Goal: Task Accomplishment & Management: Use online tool/utility

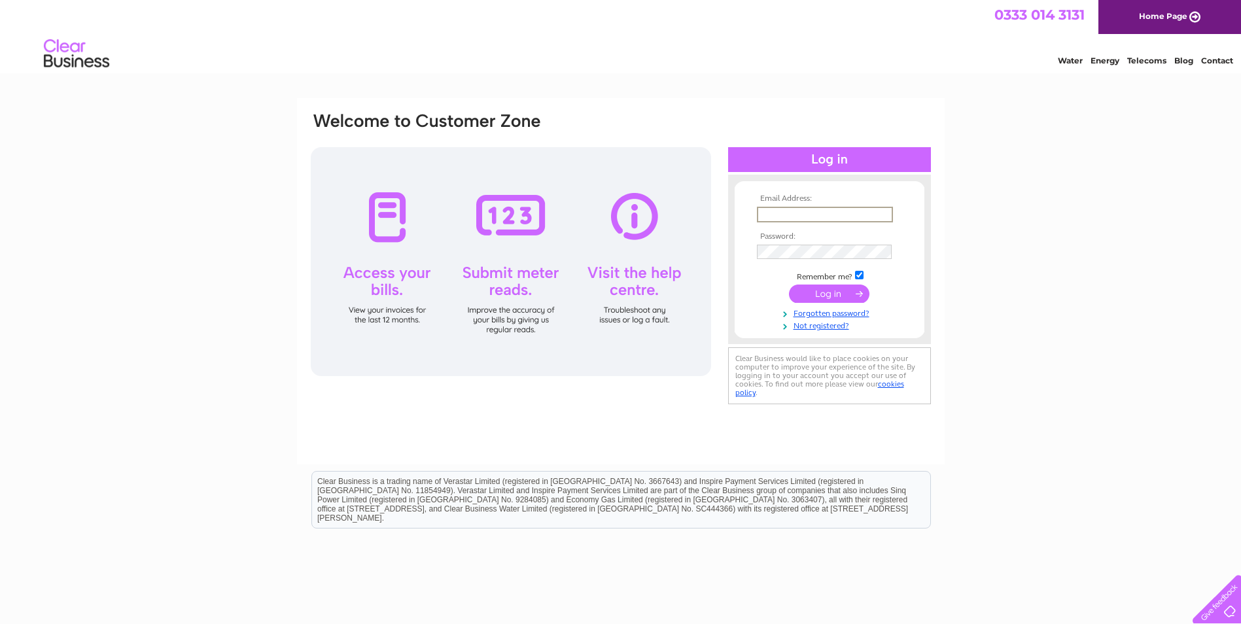
click at [830, 217] on input "text" at bounding box center [825, 215] width 136 height 16
type input "jack@whbsutherland.co.uk"
click at [789, 285] on input "submit" at bounding box center [829, 294] width 80 height 18
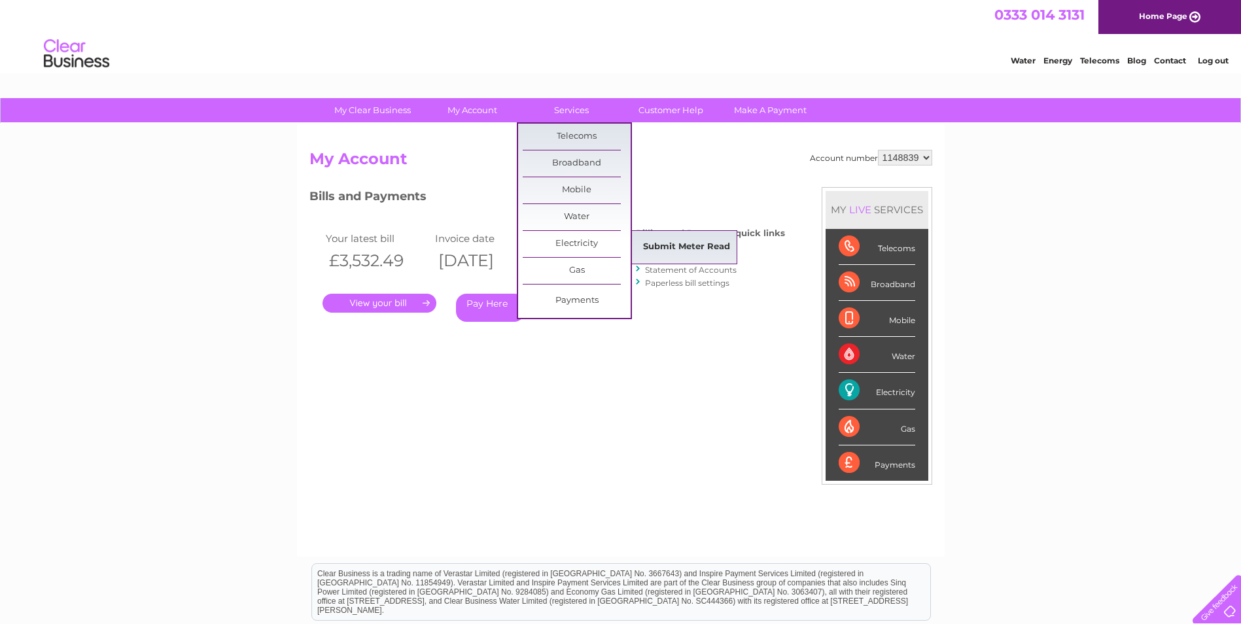
click at [707, 244] on link "Submit Meter Read" at bounding box center [687, 247] width 108 height 26
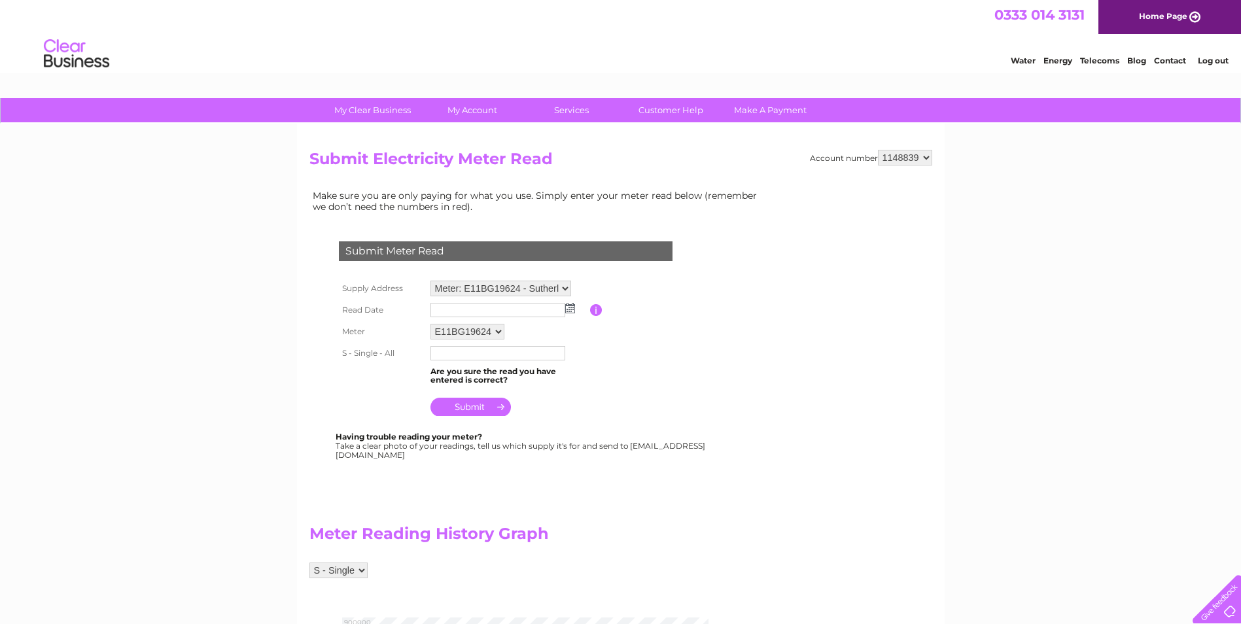
click at [567, 289] on select "Meter: E11BG19624 - Sutherlands Pharmacy, 43 Victoria Steet, Stomness, KW15 1DN…" at bounding box center [501, 289] width 141 height 16
click at [431, 281] on select "Meter: E11BG19624 - Sutherlands Pharmacy, 43 Victoria Steet, Stomness, KW15 1DN…" at bounding box center [501, 289] width 141 height 17
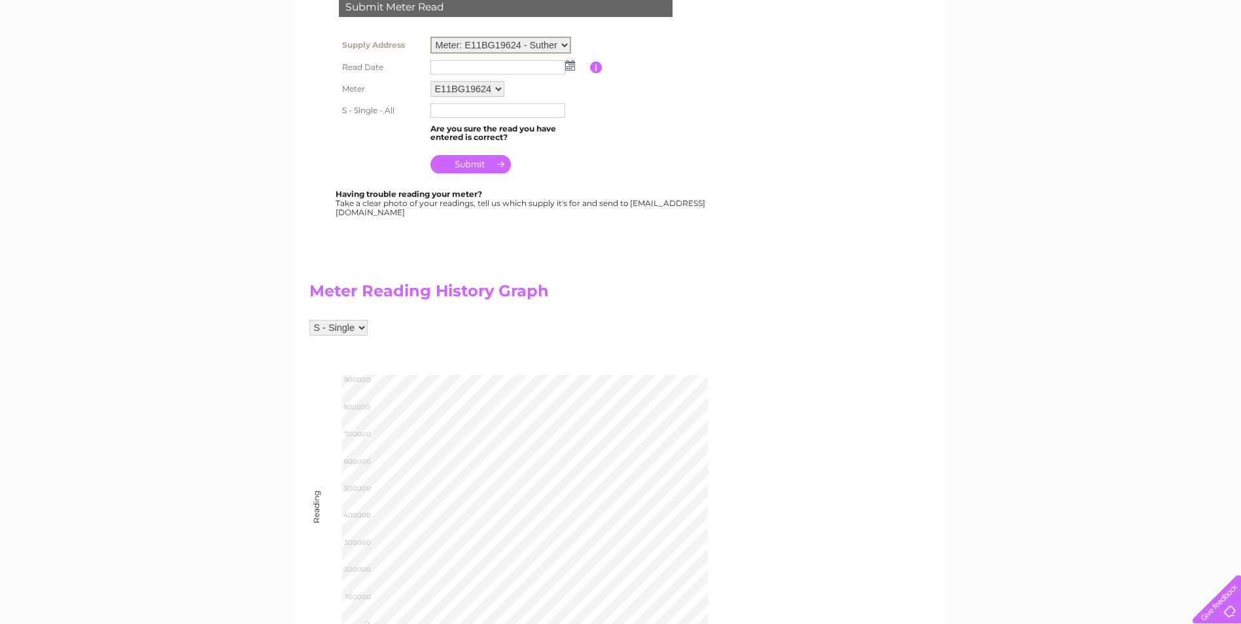
scroll to position [131, 0]
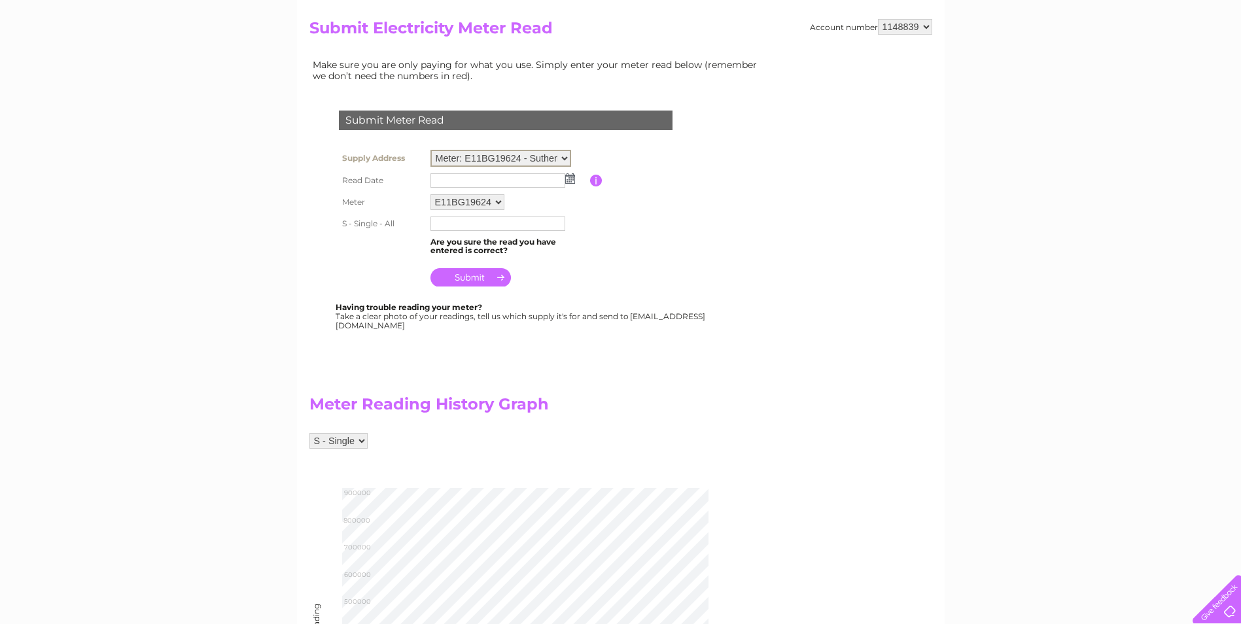
click at [463, 178] on input "text" at bounding box center [498, 180] width 135 height 14
click at [574, 175] on img at bounding box center [572, 178] width 10 height 10
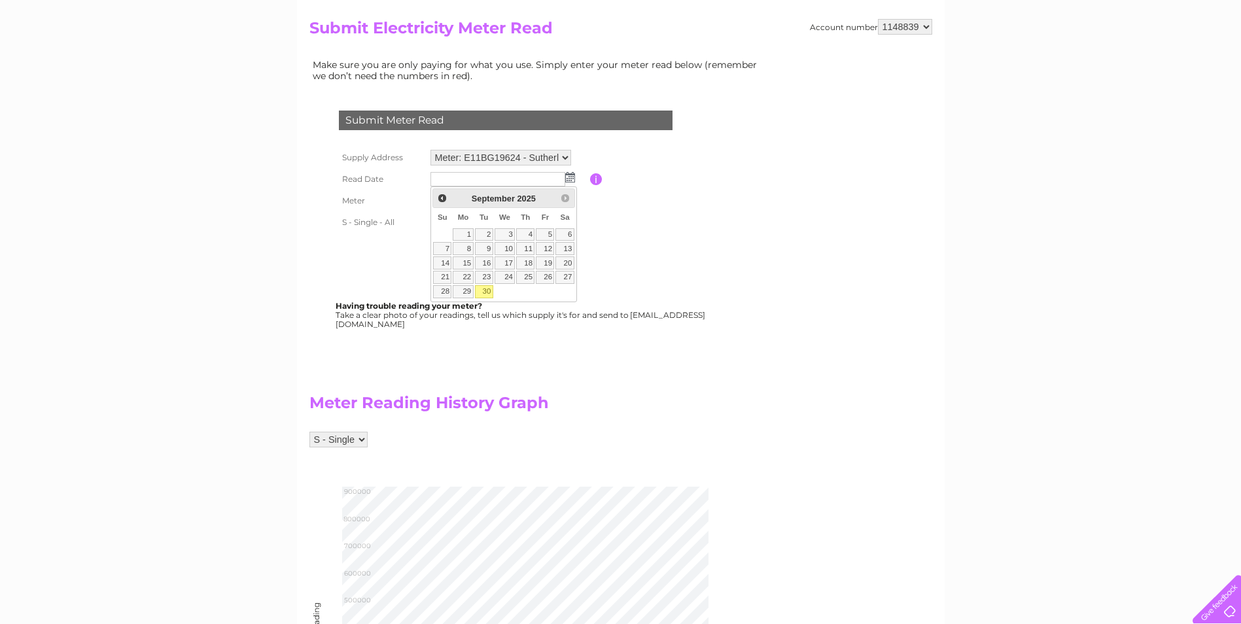
click at [486, 294] on link "30" at bounding box center [484, 291] width 18 height 13
type input "2025/09/30"
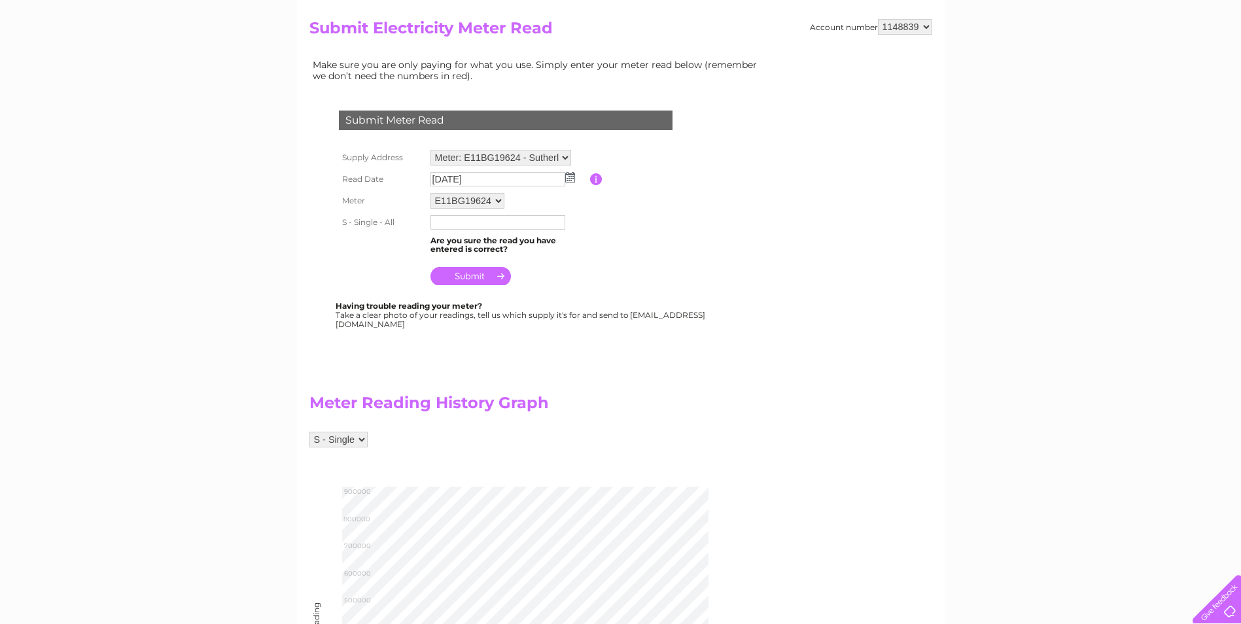
click at [487, 220] on input "text" at bounding box center [498, 222] width 135 height 14
type input "00843861"
click at [573, 271] on td at bounding box center [508, 272] width 163 height 31
click at [497, 275] on input "submit" at bounding box center [471, 276] width 80 height 18
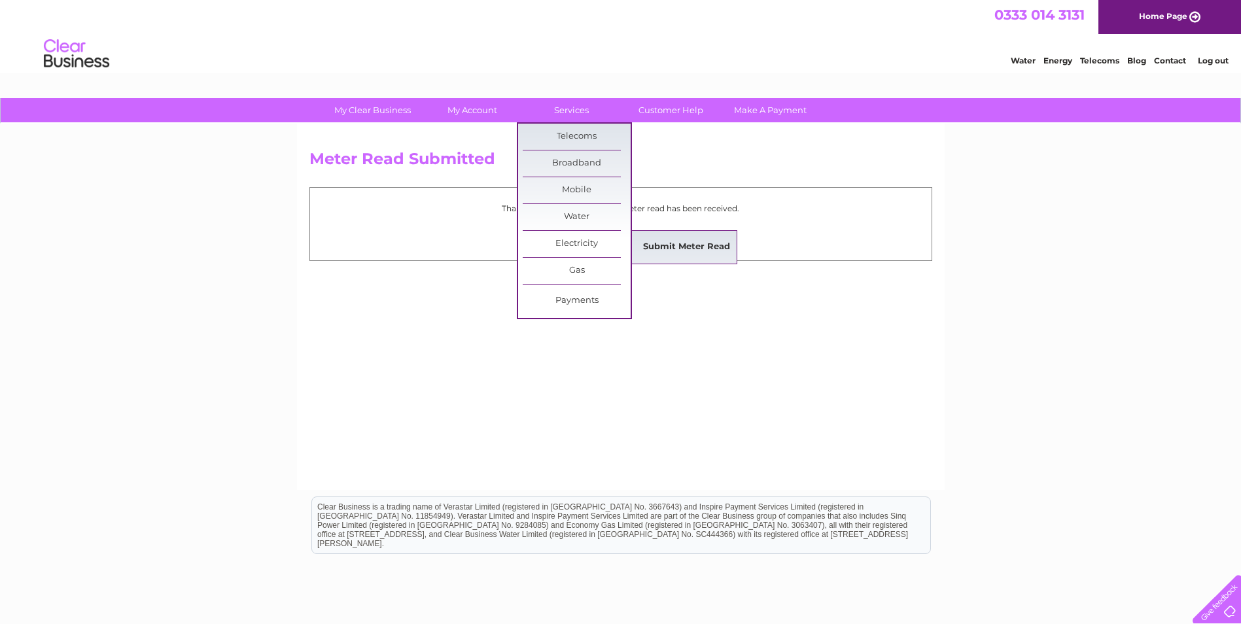
click at [673, 241] on link "Submit Meter Read" at bounding box center [687, 247] width 108 height 26
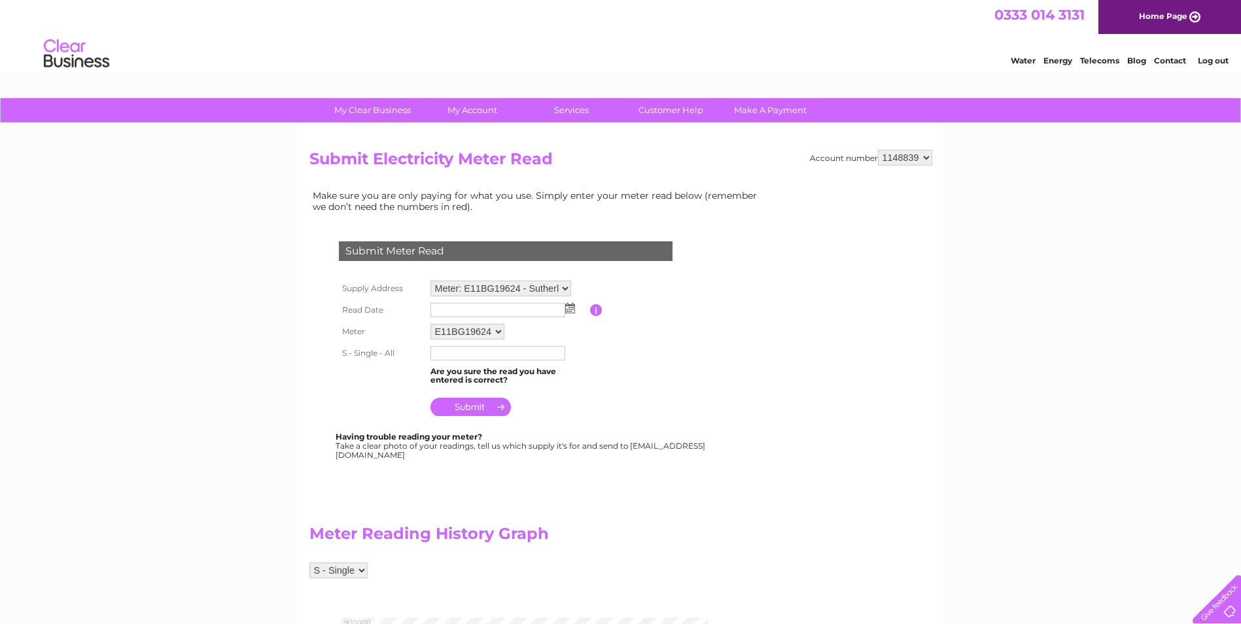
click at [563, 289] on select "Meter: E11BG19624 - Sutherlands Pharmacy, [STREET_ADDRESS][PERSON_NAME] Meter: …" at bounding box center [501, 289] width 141 height 16
select select "95198"
click at [431, 281] on select "Meter: E11BG19624 - Sutherlands Pharmacy, 43 Victoria Steet, Stomness, KW15 1DN…" at bounding box center [501, 289] width 141 height 17
click at [518, 312] on input "text" at bounding box center [498, 311] width 135 height 14
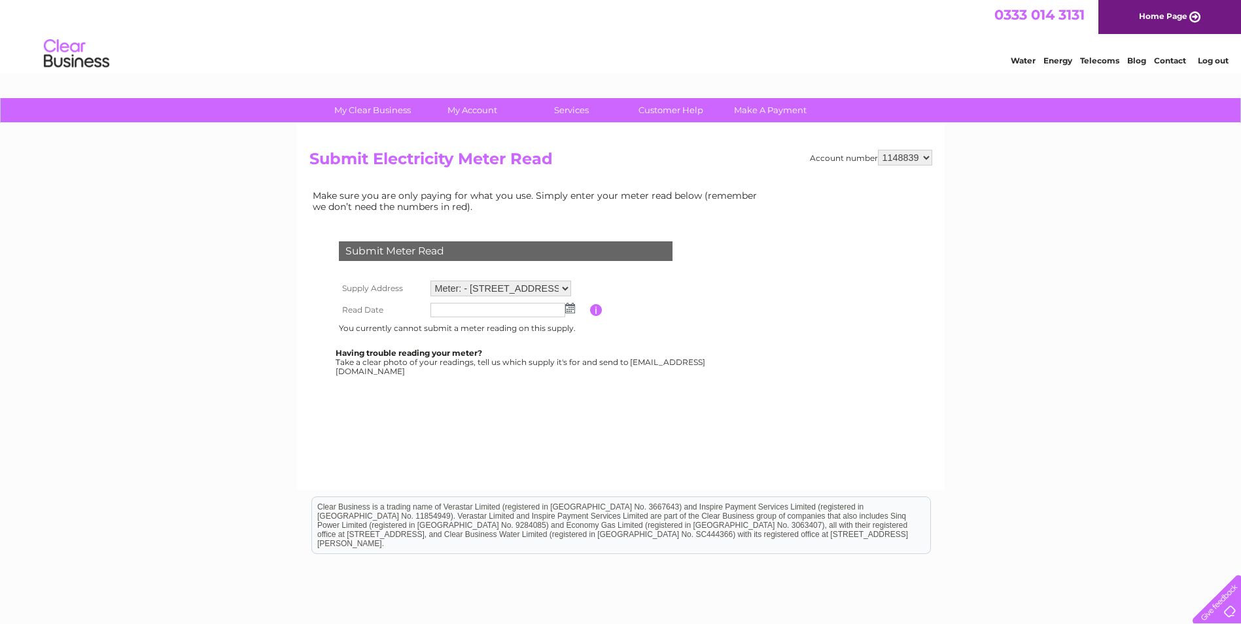
click at [517, 304] on input "text" at bounding box center [498, 310] width 135 height 14
click at [572, 306] on img at bounding box center [572, 309] width 10 height 10
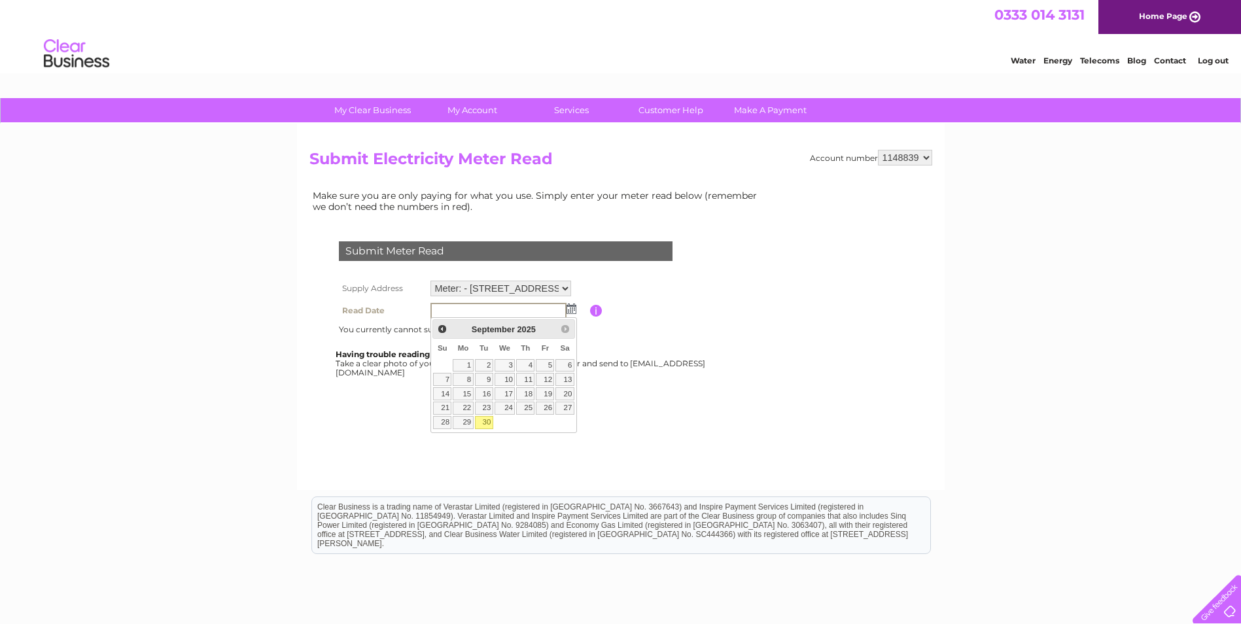
click at [486, 422] on link "30" at bounding box center [484, 422] width 18 height 13
type input "2025/09/30"
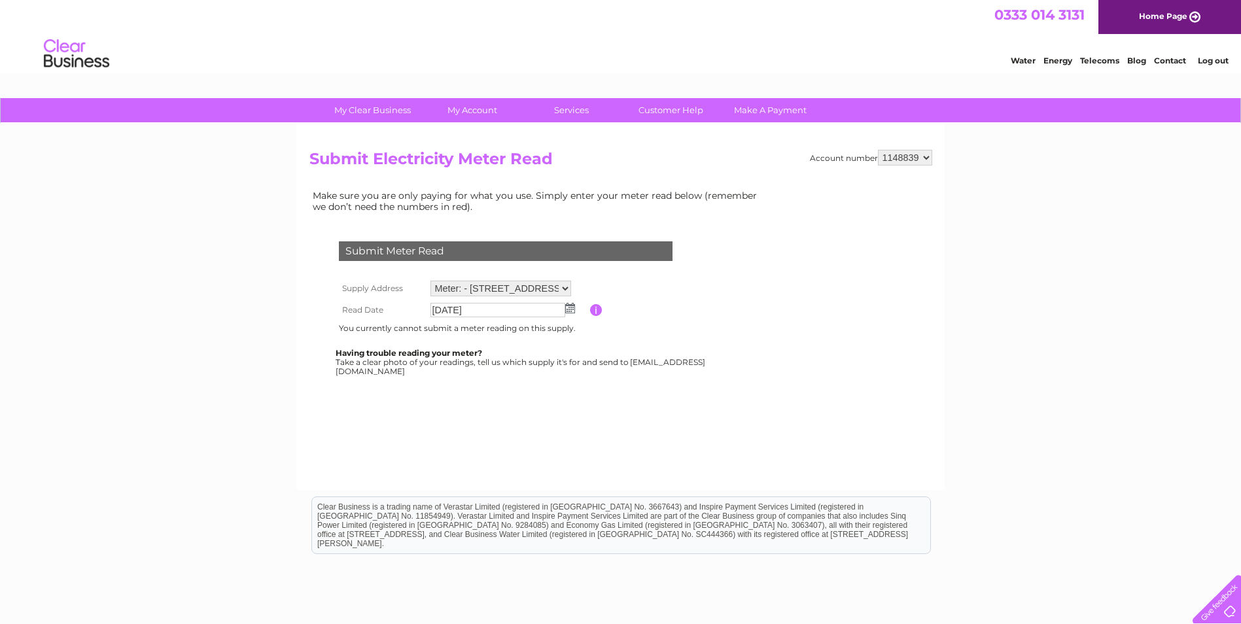
click at [565, 288] on select "Meter: E11BG19624 - Sutherlands Pharmacy, 43 Victoria Steet, Stomness, KW15 1DN…" at bounding box center [501, 289] width 141 height 16
select select "95199"
click at [431, 281] on select "Meter: E11BG19624 - Sutherlands Pharmacy, 43 Victoria Steet, Stomness, KW15 1DN…" at bounding box center [501, 289] width 141 height 17
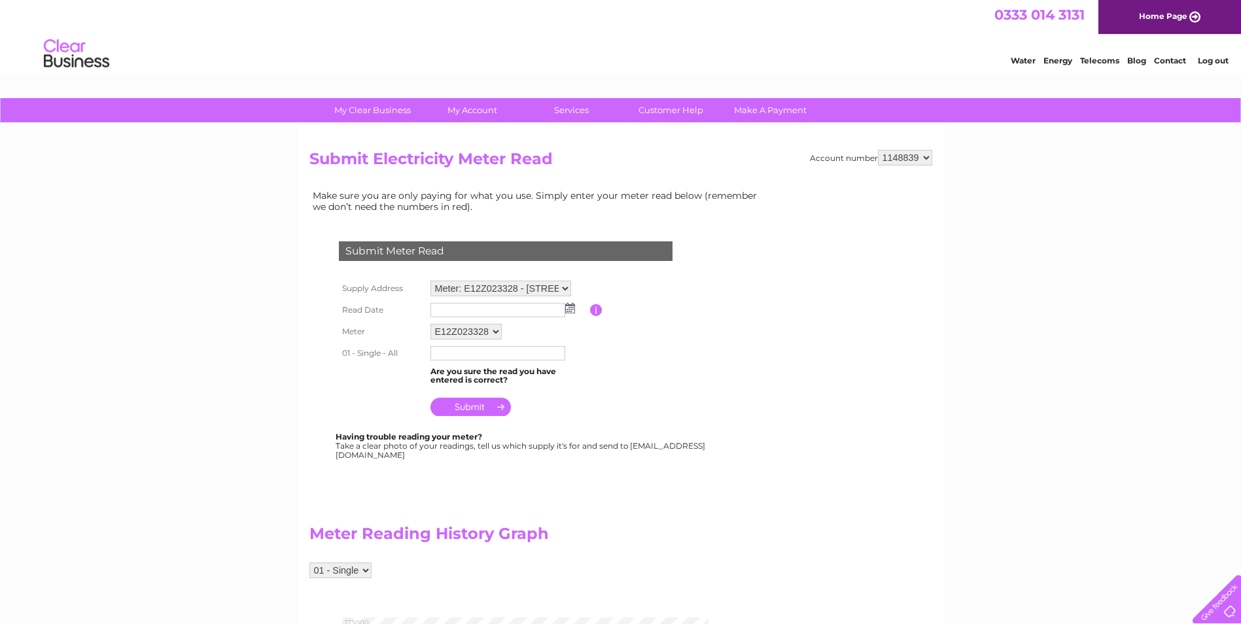
click at [567, 308] on img at bounding box center [570, 308] width 10 height 10
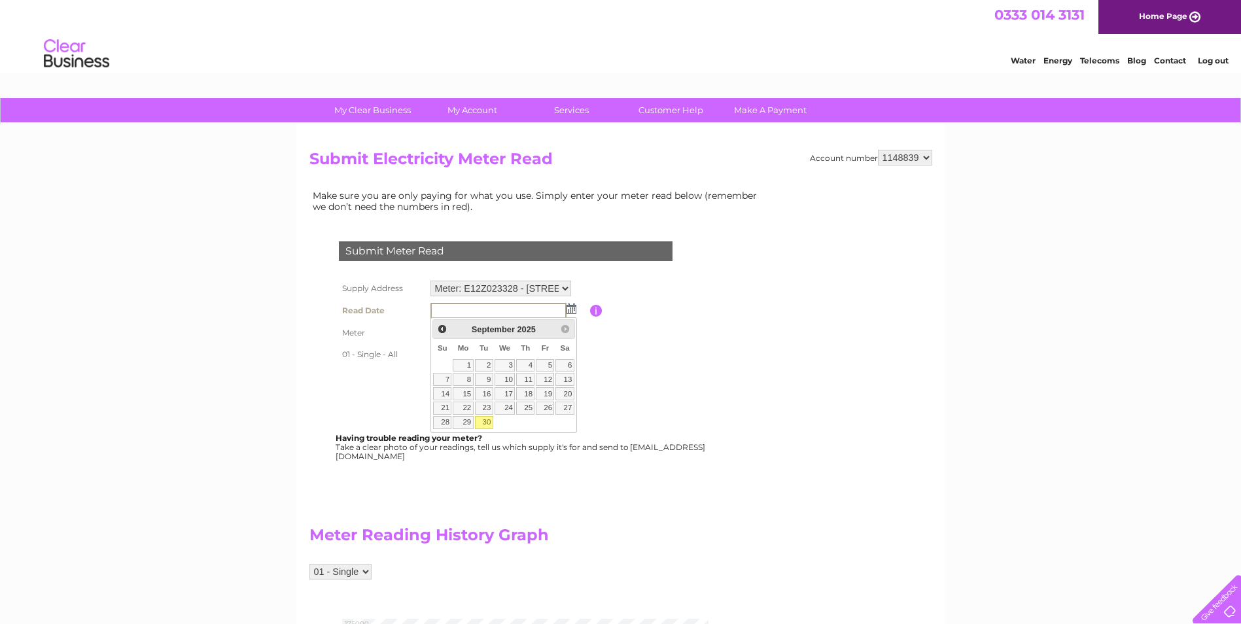
click at [483, 419] on link "30" at bounding box center [484, 422] width 18 height 13
type input "2025/09/30"
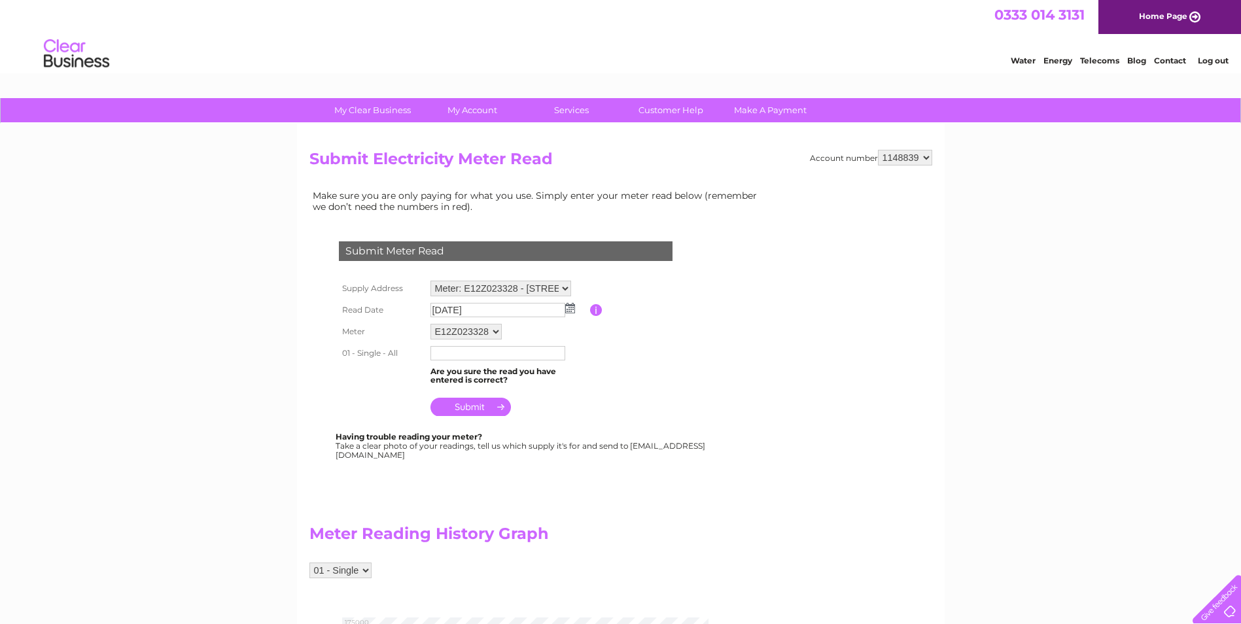
click at [487, 356] on input "text" at bounding box center [498, 353] width 135 height 14
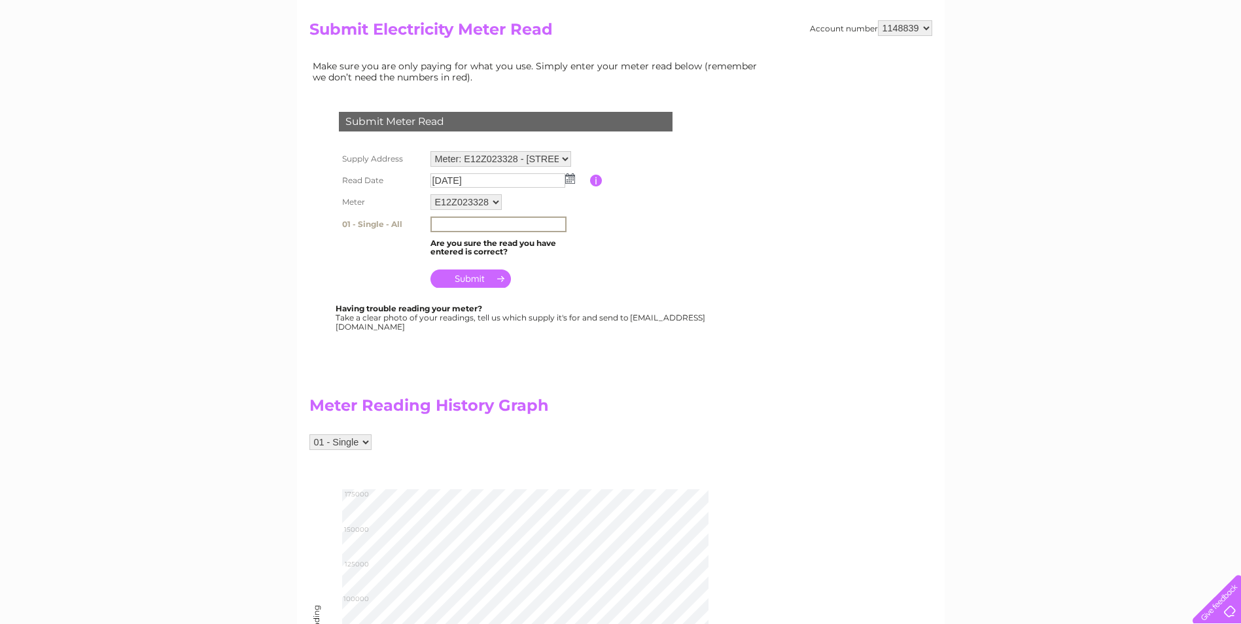
scroll to position [131, 0]
click at [524, 222] on input "text" at bounding box center [499, 223] width 136 height 16
type input "165767"
click at [575, 273] on td at bounding box center [508, 273] width 163 height 31
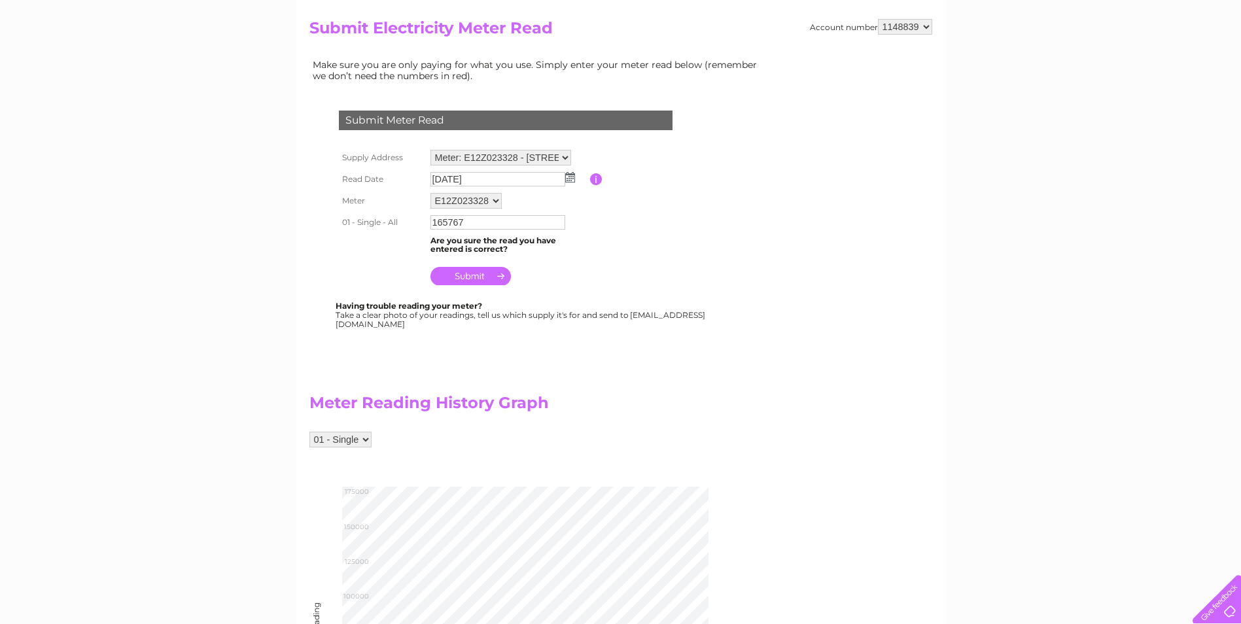
click at [459, 275] on input "submit" at bounding box center [471, 276] width 80 height 18
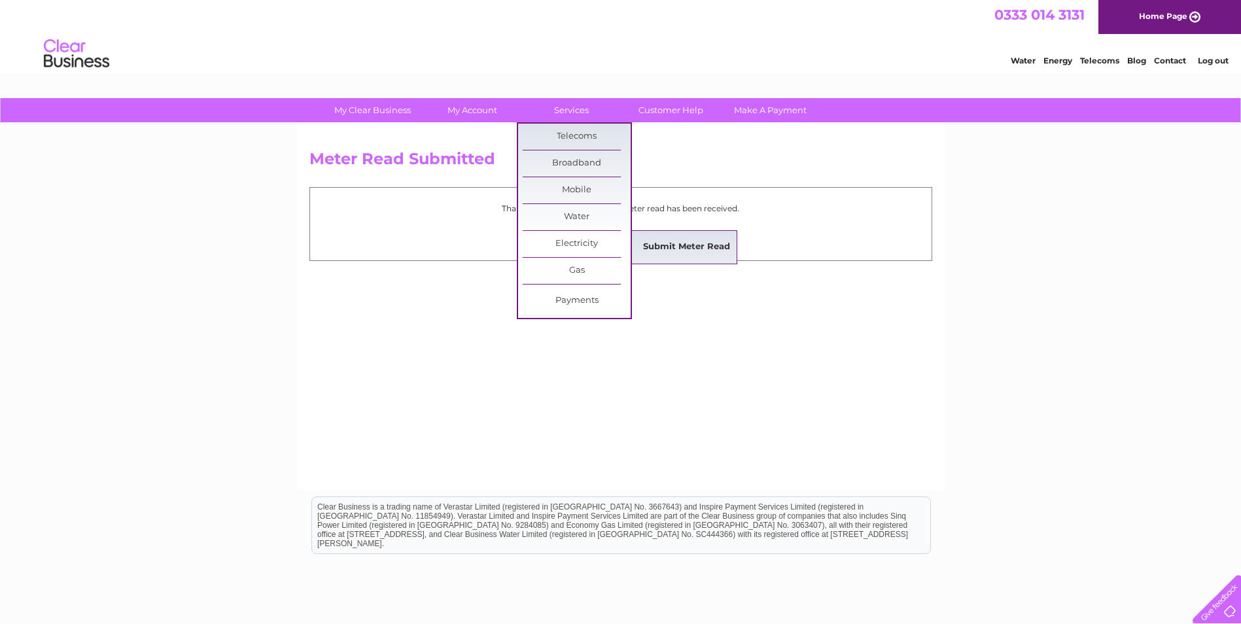
click at [664, 245] on link "Submit Meter Read" at bounding box center [687, 247] width 108 height 26
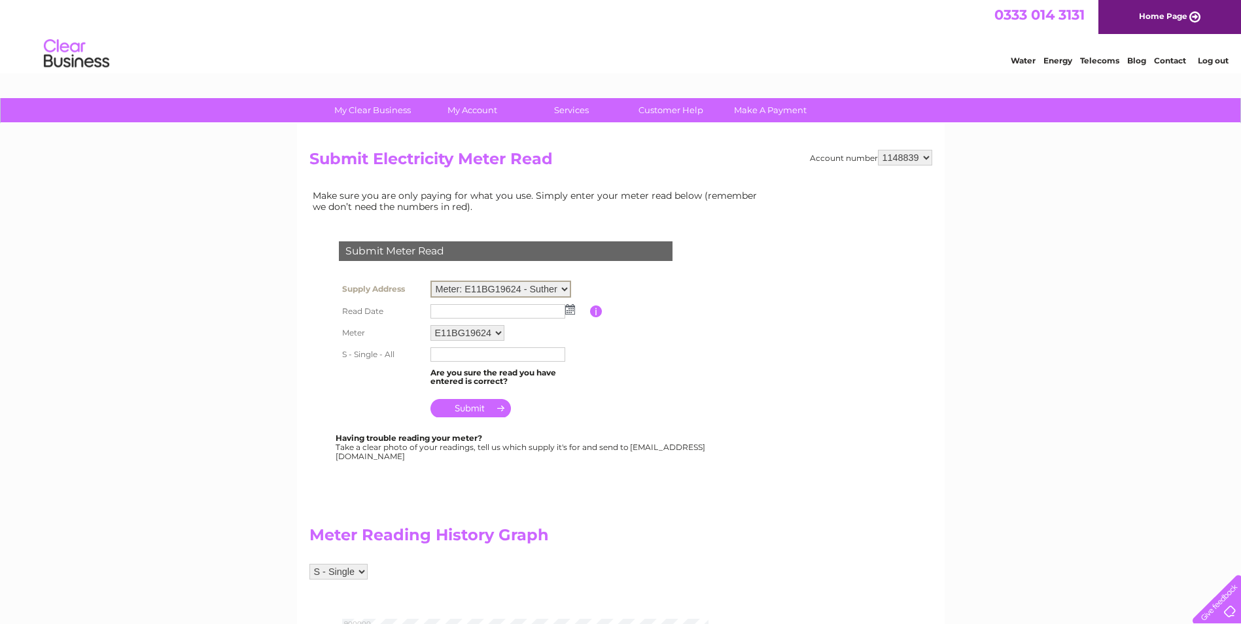
click at [566, 288] on select "Meter: E11BG19624 - Sutherlands Pharmacy, [STREET_ADDRESS][PERSON_NAME] Meter: …" at bounding box center [501, 289] width 141 height 17
select select "95200"
click at [431, 281] on select "Meter: E11BG19624 - Sutherlands Pharmacy, [STREET_ADDRESS][PERSON_NAME] Meter: …" at bounding box center [501, 289] width 141 height 17
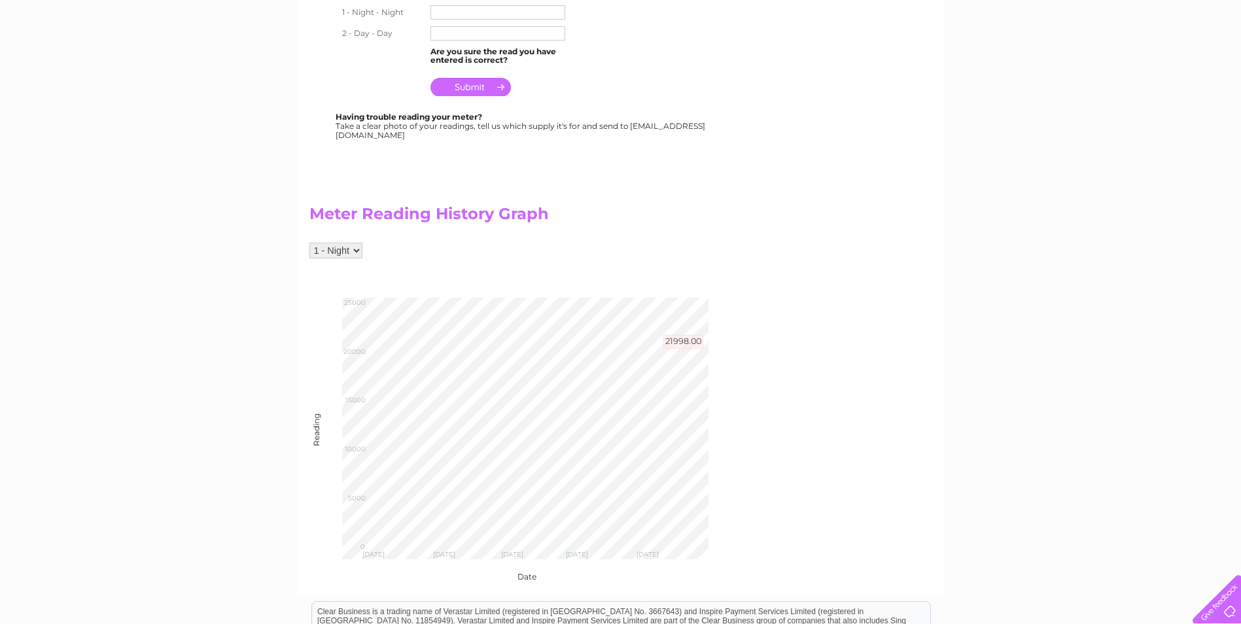
scroll to position [327, 0]
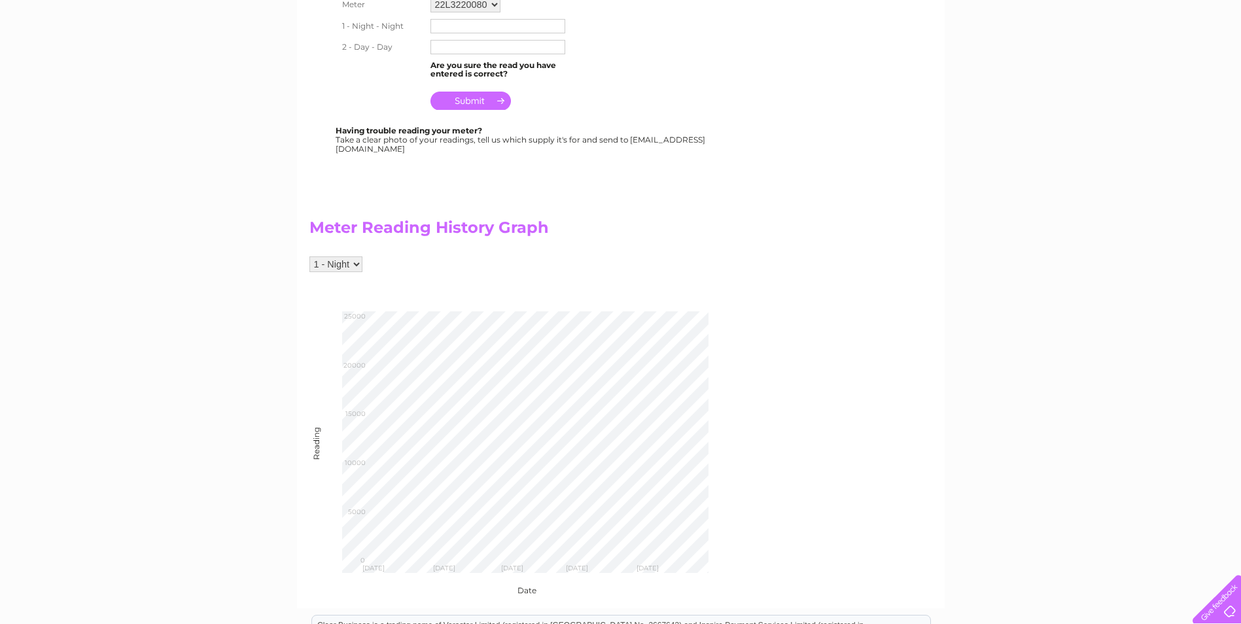
click at [355, 264] on select "1 - Night 2 - Day" at bounding box center [336, 265] width 53 height 16
click at [310, 257] on select "1 - Night 2 - Day" at bounding box center [336, 265] width 53 height 16
drag, startPoint x: 355, startPoint y: 262, endPoint x: 353, endPoint y: 271, distance: 8.9
click at [355, 262] on select "1 - Night 2 - Day" at bounding box center [336, 265] width 53 height 16
select select "200382"
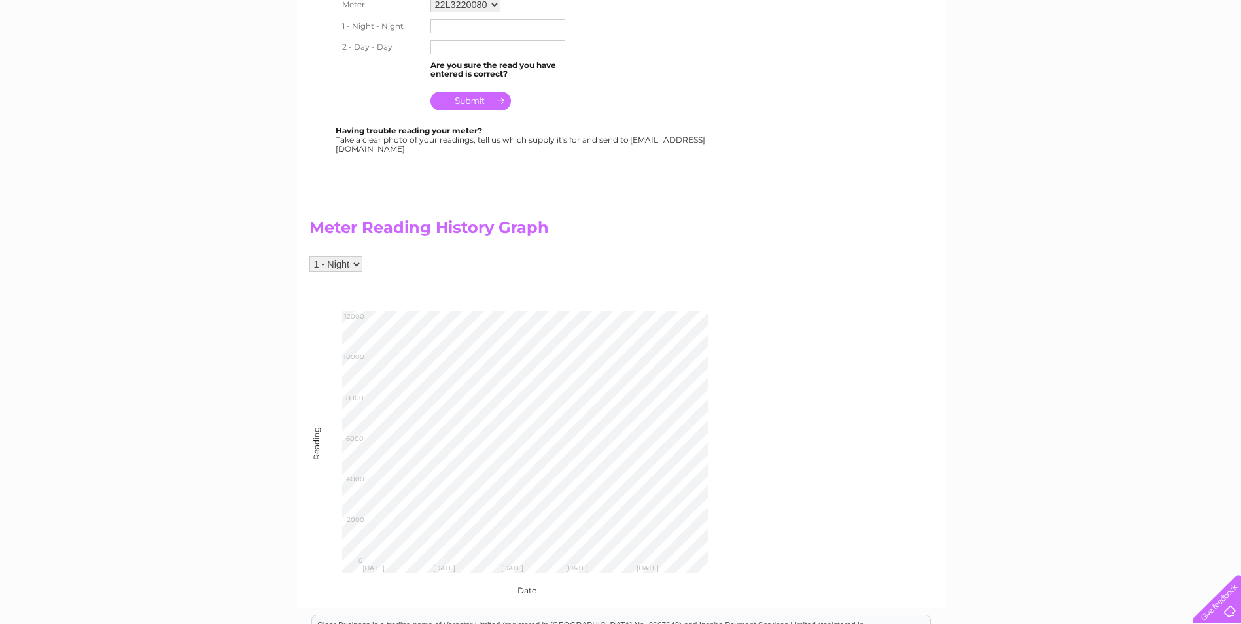
click at [310, 257] on select "1 - Night 2 - Day" at bounding box center [336, 265] width 53 height 16
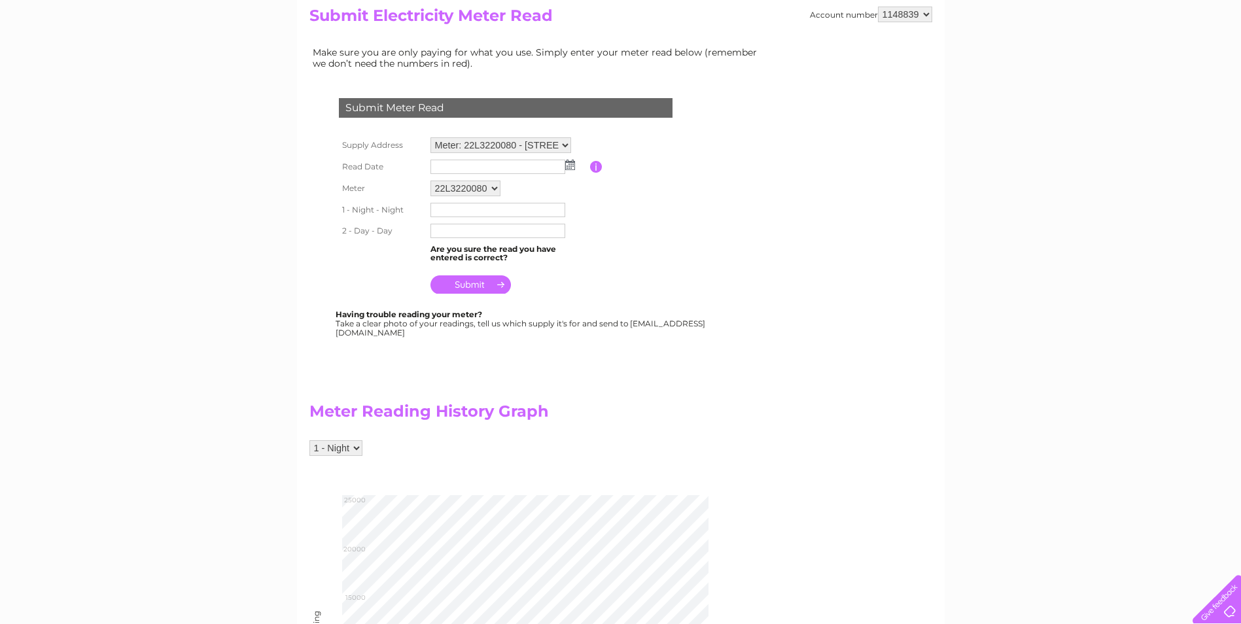
scroll to position [131, 0]
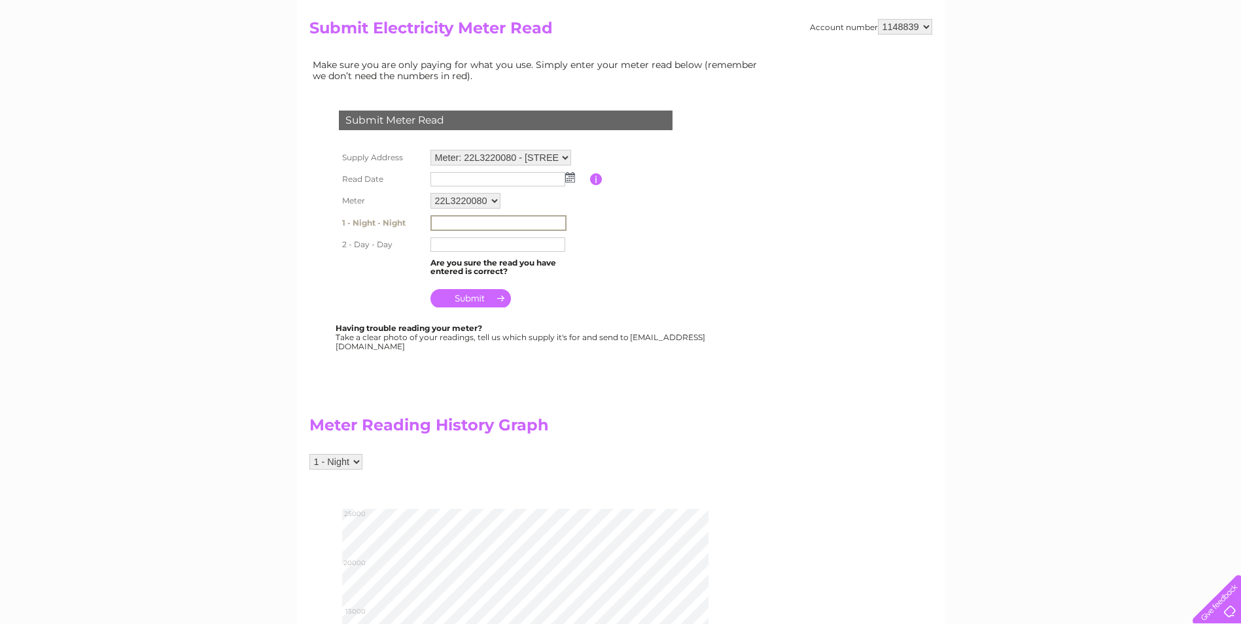
click at [533, 223] on input "text" at bounding box center [499, 223] width 136 height 16
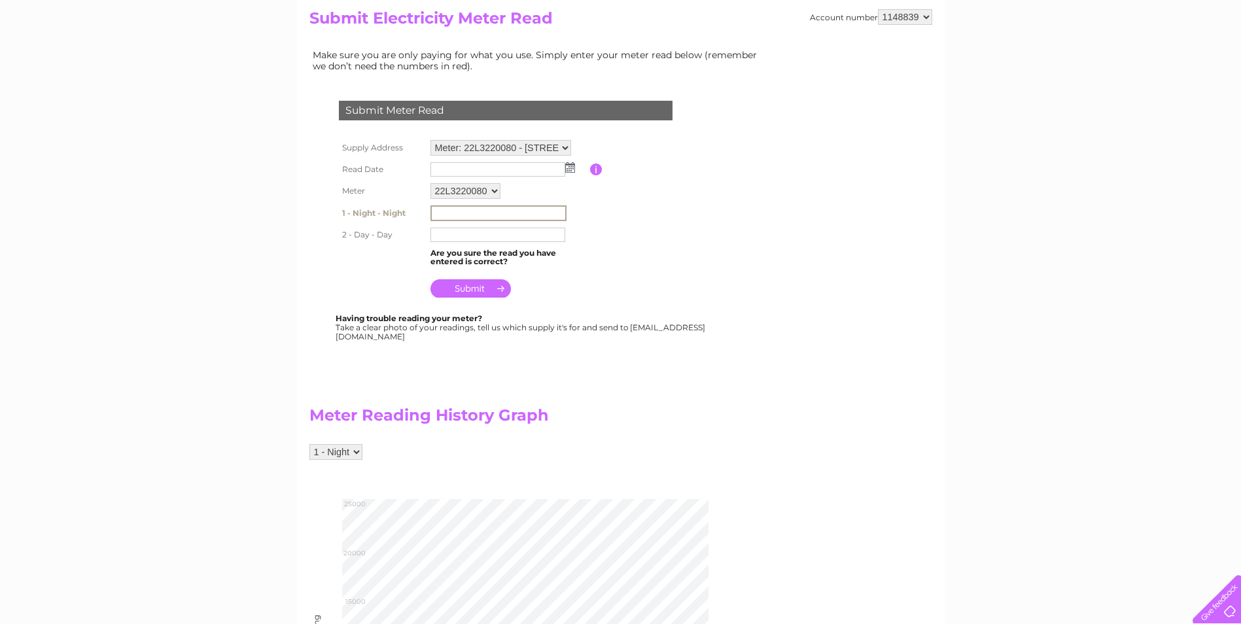
scroll to position [65, 0]
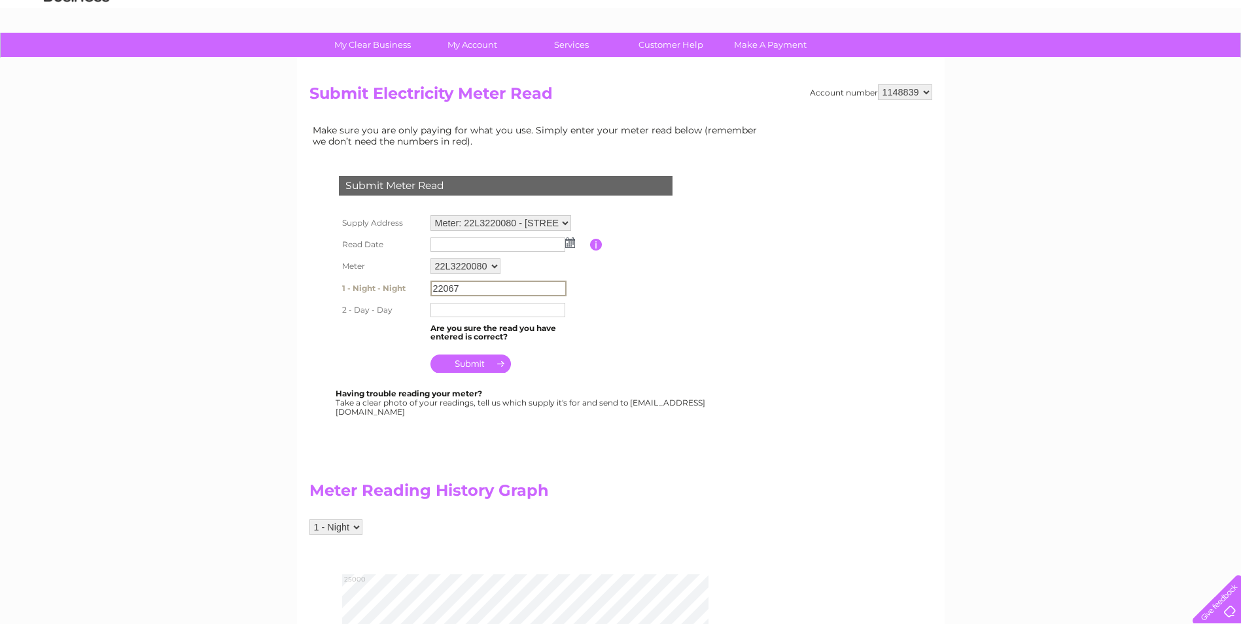
type input "22067"
click at [628, 382] on div "Submit Meter Read Supply Address Meter: E11BG19624 - Sutherlands Pharmacy, 43 V…" at bounding box center [509, 290] width 398 height 254
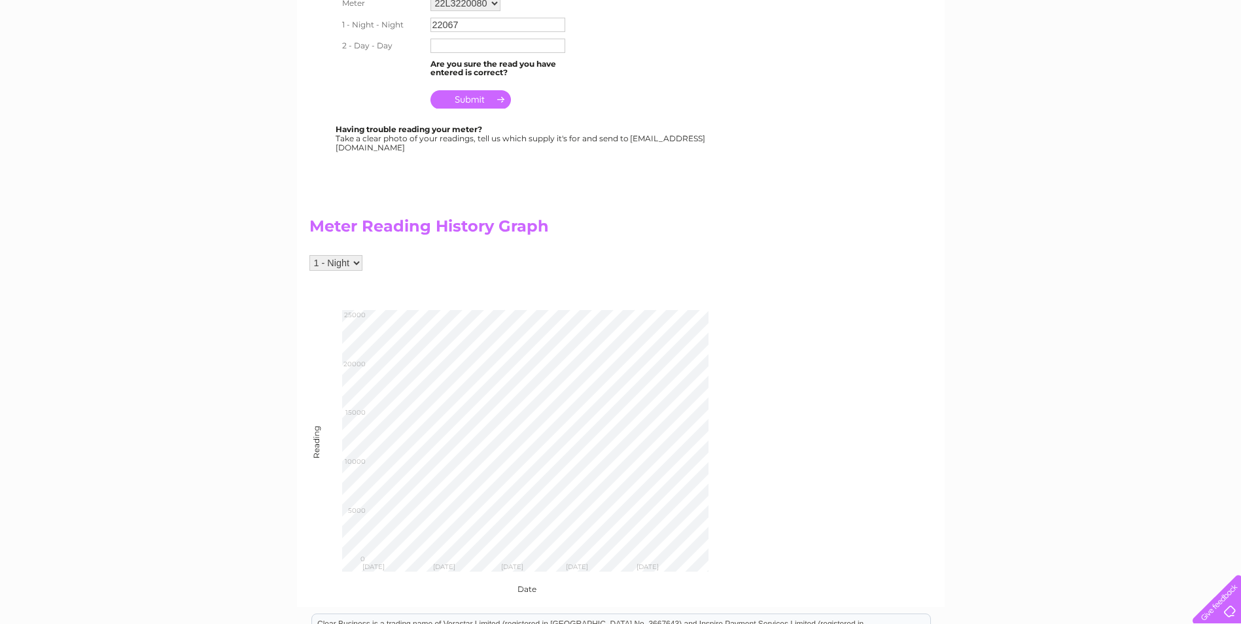
scroll to position [393, 0]
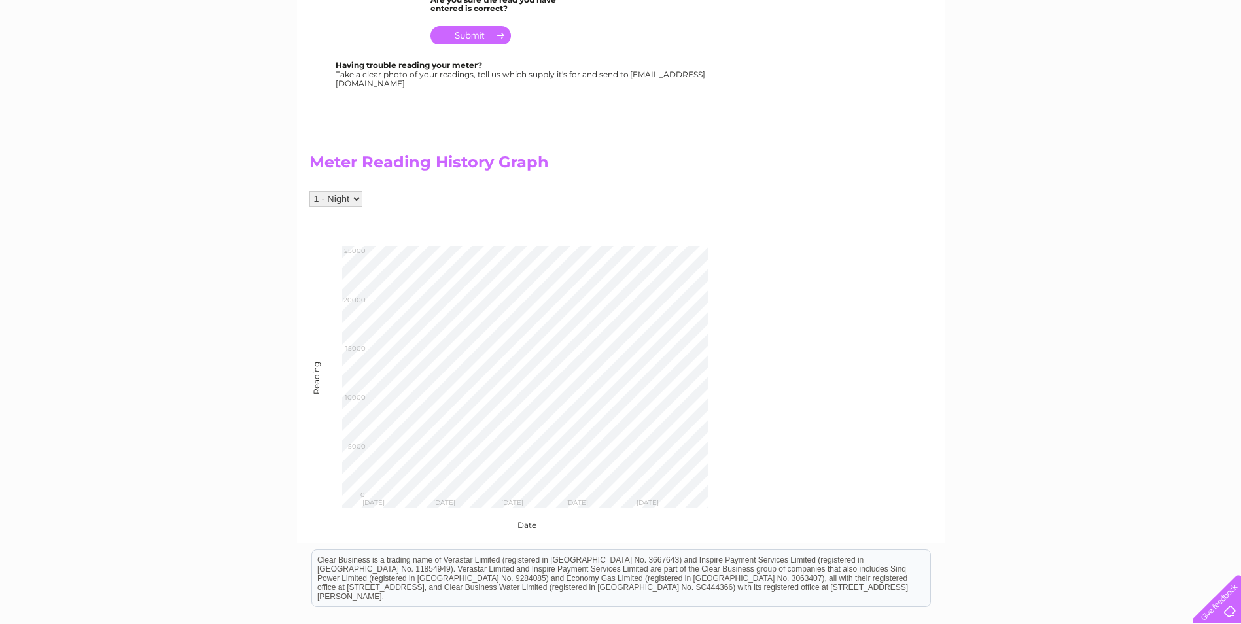
drag, startPoint x: 355, startPoint y: 199, endPoint x: 349, endPoint y: 208, distance: 10.6
click at [355, 199] on select "1 - Night 2 - Day" at bounding box center [336, 199] width 53 height 16
select select "200381"
click at [310, 191] on select "1 - Night 2 - Day" at bounding box center [336, 199] width 53 height 16
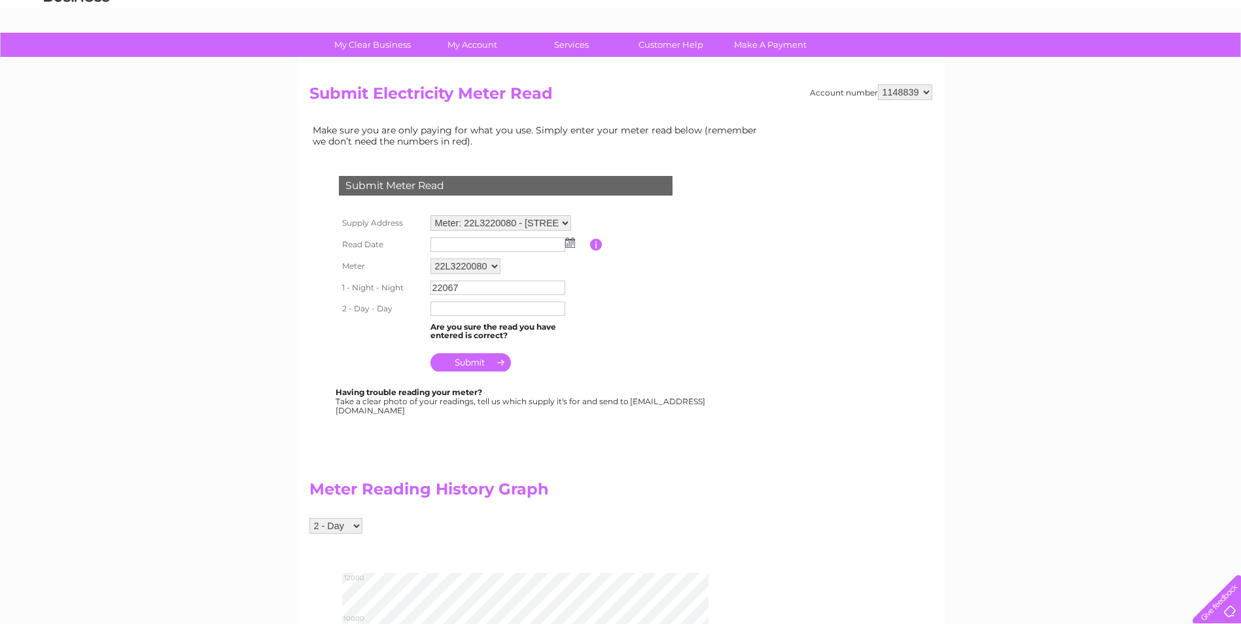
click at [489, 311] on input "text" at bounding box center [498, 309] width 135 height 14
type input "10742"
click at [582, 341] on td "Are you sure the read you have entered is correct?" at bounding box center [508, 333] width 163 height 25
click at [485, 358] on input "submit" at bounding box center [471, 362] width 80 height 18
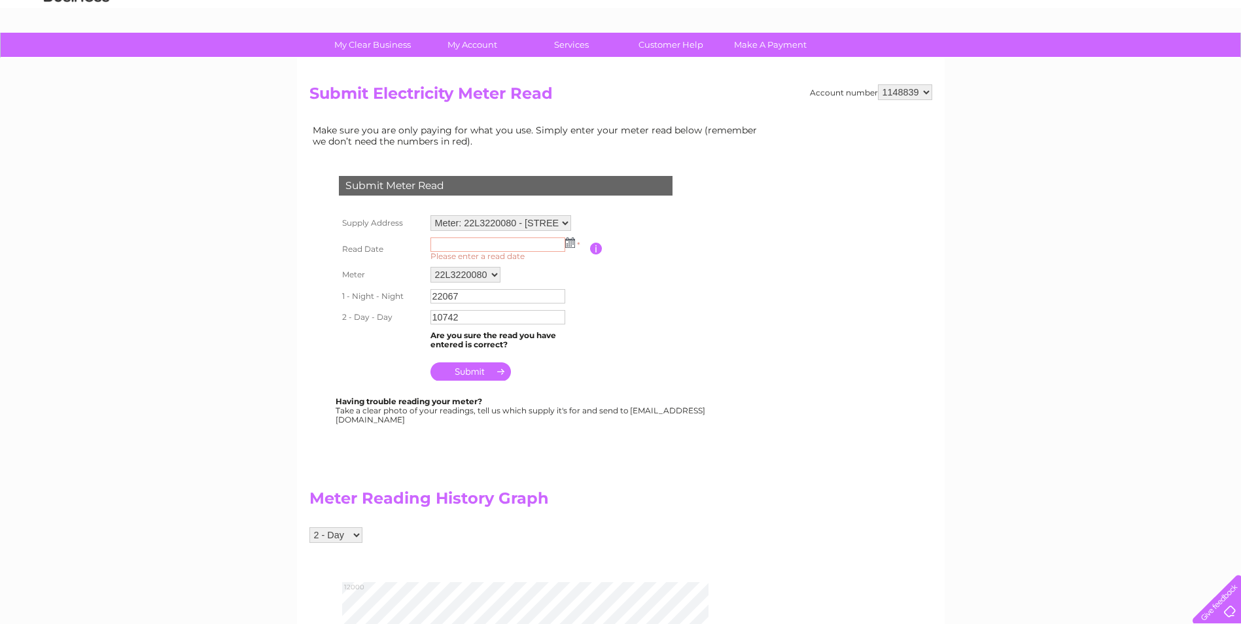
click at [570, 246] on img at bounding box center [570, 243] width 10 height 10
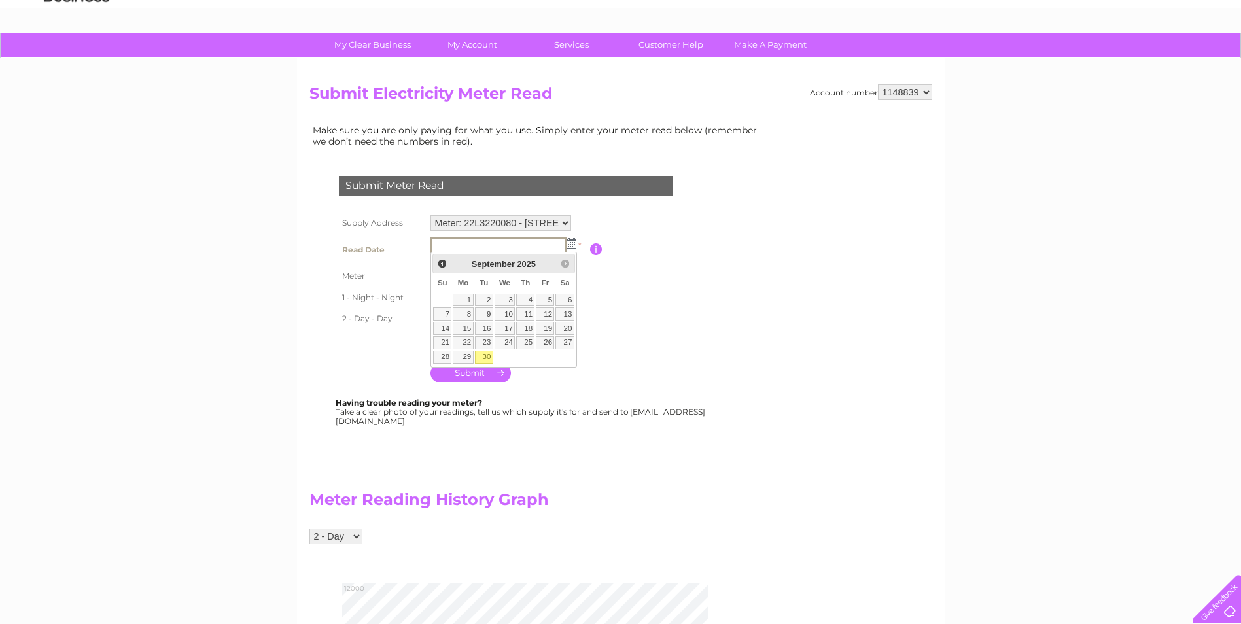
click at [482, 355] on link "30" at bounding box center [484, 357] width 18 height 13
type input "[DATE]"
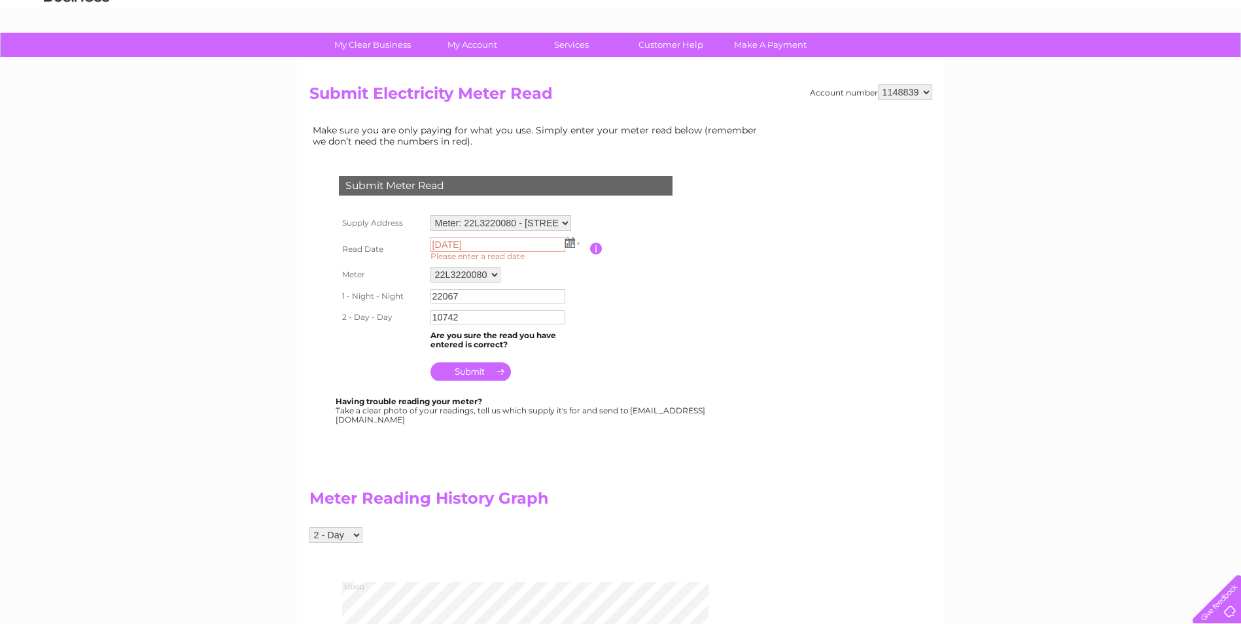
click at [484, 368] on input "submit" at bounding box center [471, 372] width 80 height 18
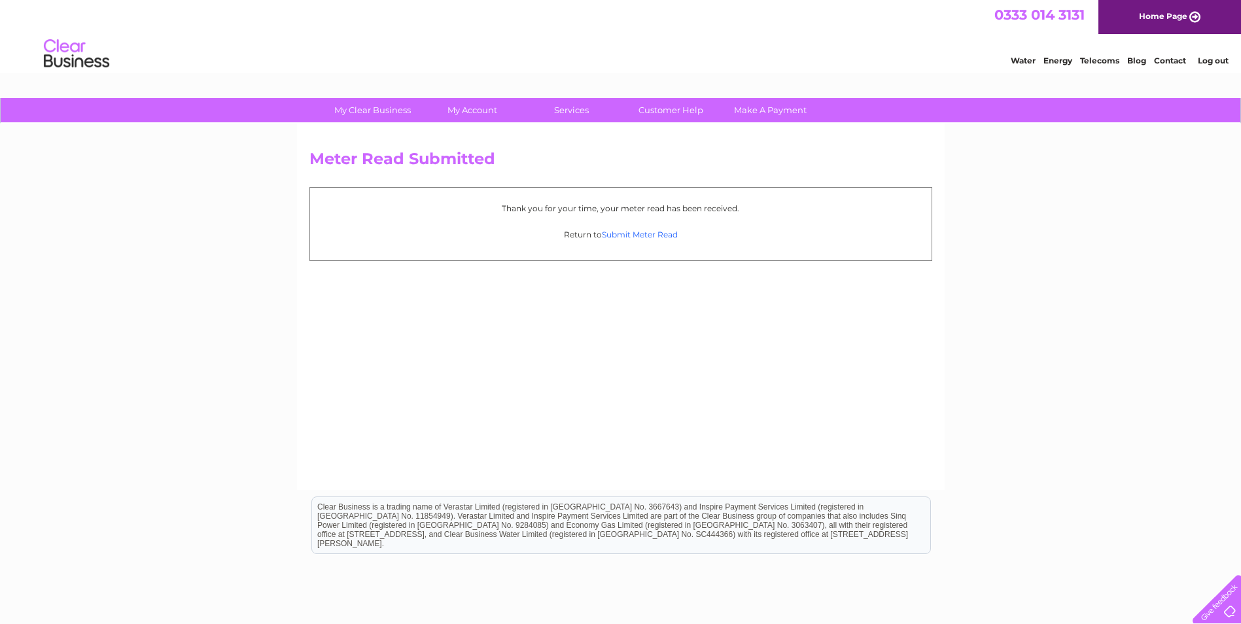
click at [657, 235] on link "Submit Meter Read" at bounding box center [640, 235] width 76 height 10
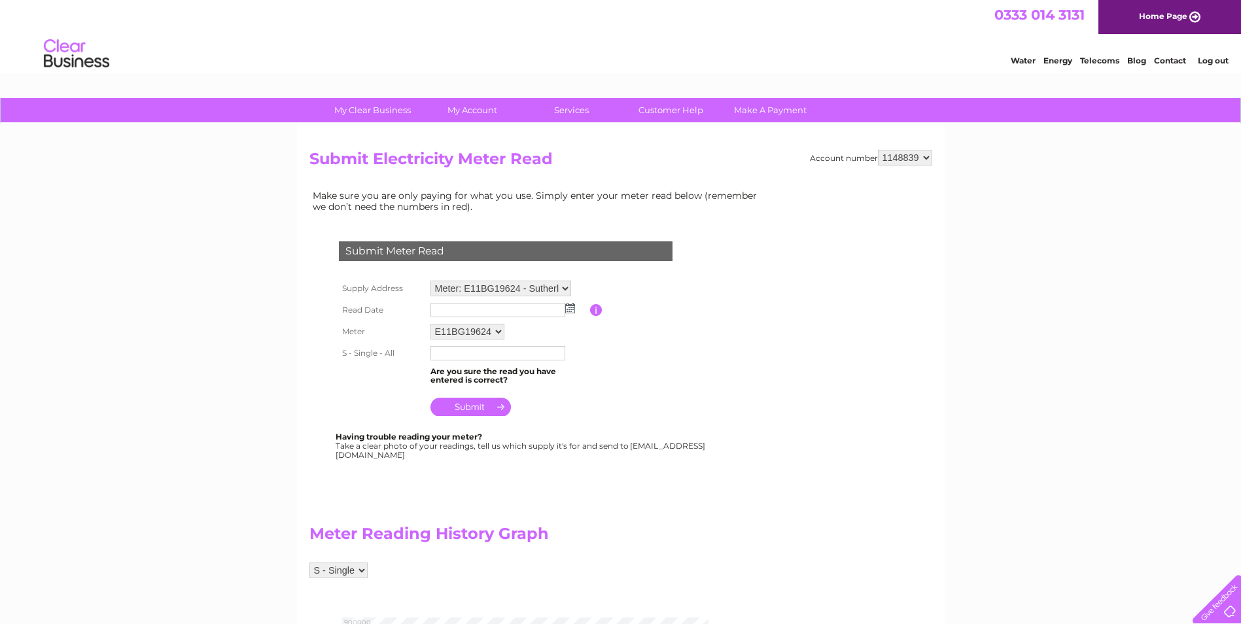
click at [561, 289] on select "Meter: E11BG19624 - Sutherlands Pharmacy, [STREET_ADDRESS][PERSON_NAME] Meter: …" at bounding box center [501, 289] width 141 height 16
select select "95202"
click at [431, 281] on select "Meter: E11BG19624 - Sutherlands Pharmacy, [STREET_ADDRESS][PERSON_NAME] Meter: …" at bounding box center [501, 289] width 141 height 17
drag, startPoint x: 545, startPoint y: 313, endPoint x: 579, endPoint y: 313, distance: 34.0
click at [549, 313] on input "text" at bounding box center [498, 310] width 135 height 14
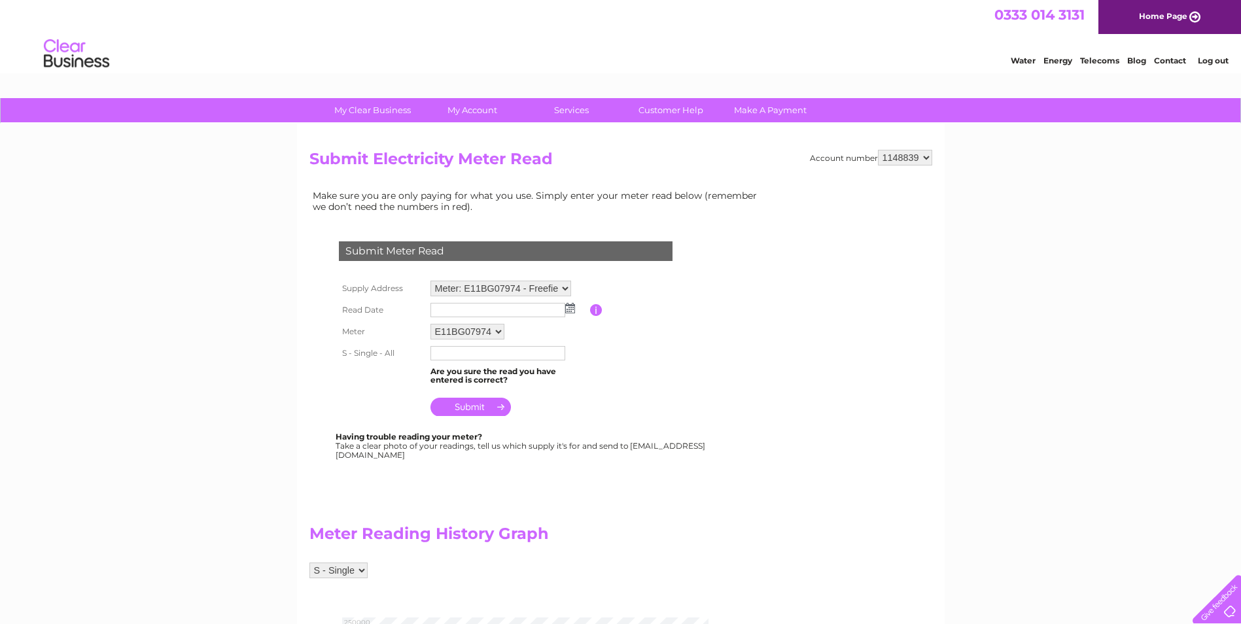
click at [571, 309] on img at bounding box center [570, 308] width 10 height 10
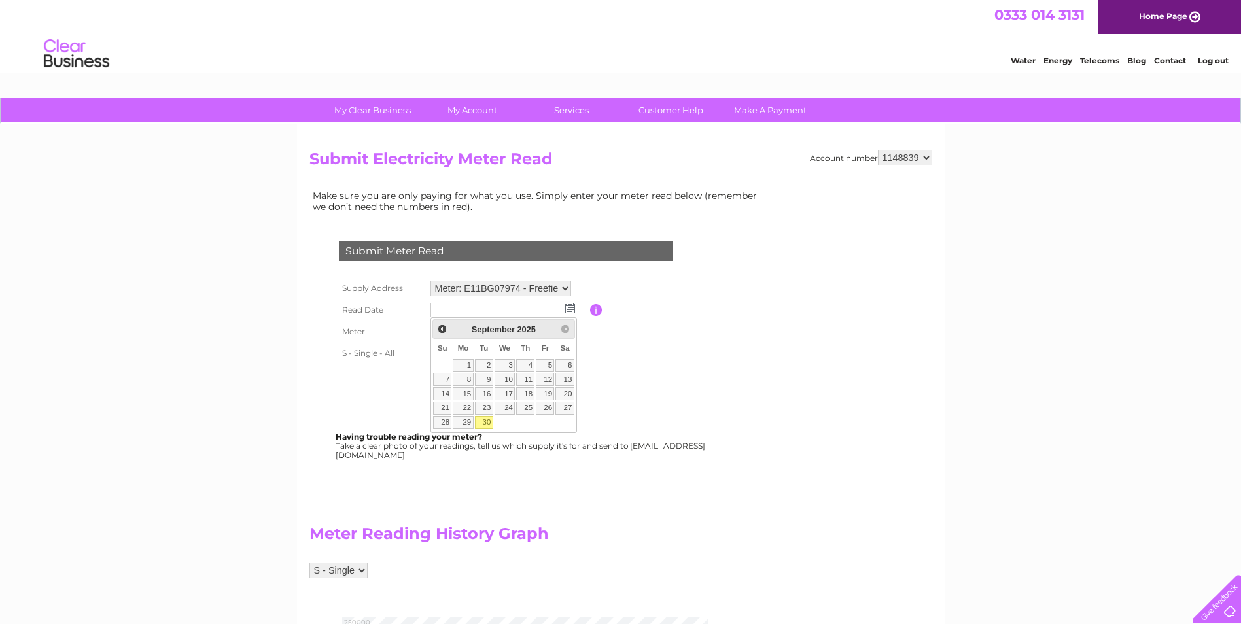
click at [487, 419] on link "30" at bounding box center [484, 422] width 18 height 13
type input "2025/09/30"
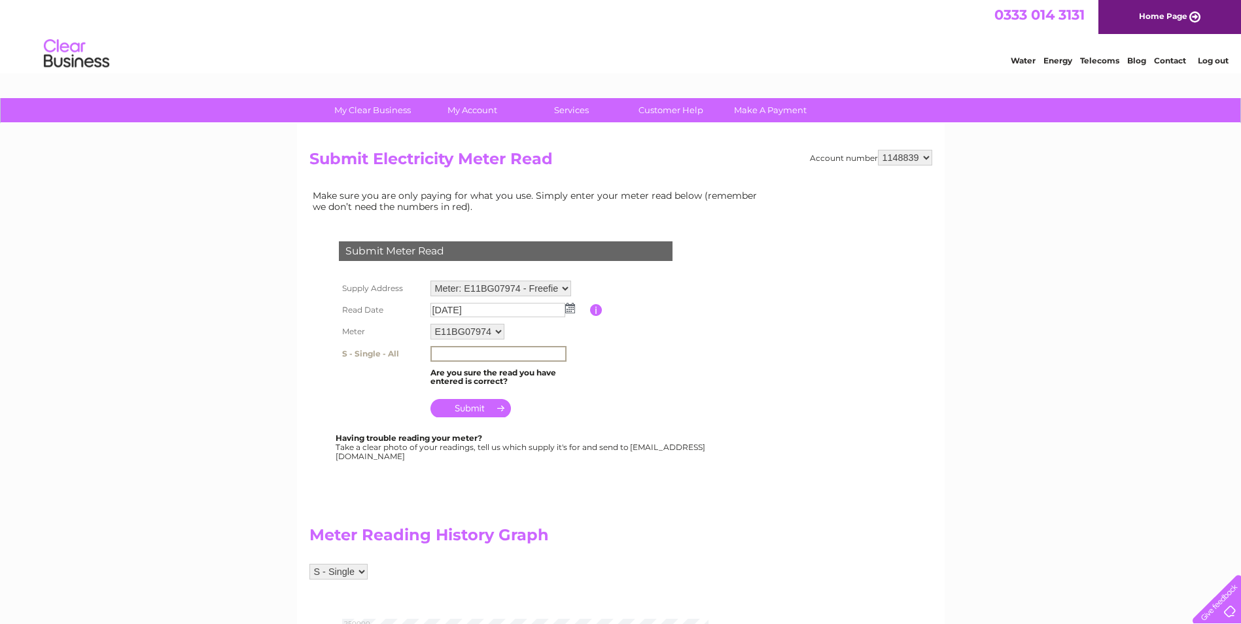
click at [483, 355] on input "text" at bounding box center [499, 354] width 136 height 16
type input "00236519"
click at [593, 385] on table "Supply Address Meter: E11BG19624 - Sutherlands Pharmacy, 43 Victoria Steet, Sto…" at bounding box center [522, 349] width 372 height 144
click at [486, 407] on input "submit" at bounding box center [471, 407] width 80 height 18
